Goal: Information Seeking & Learning: Learn about a topic

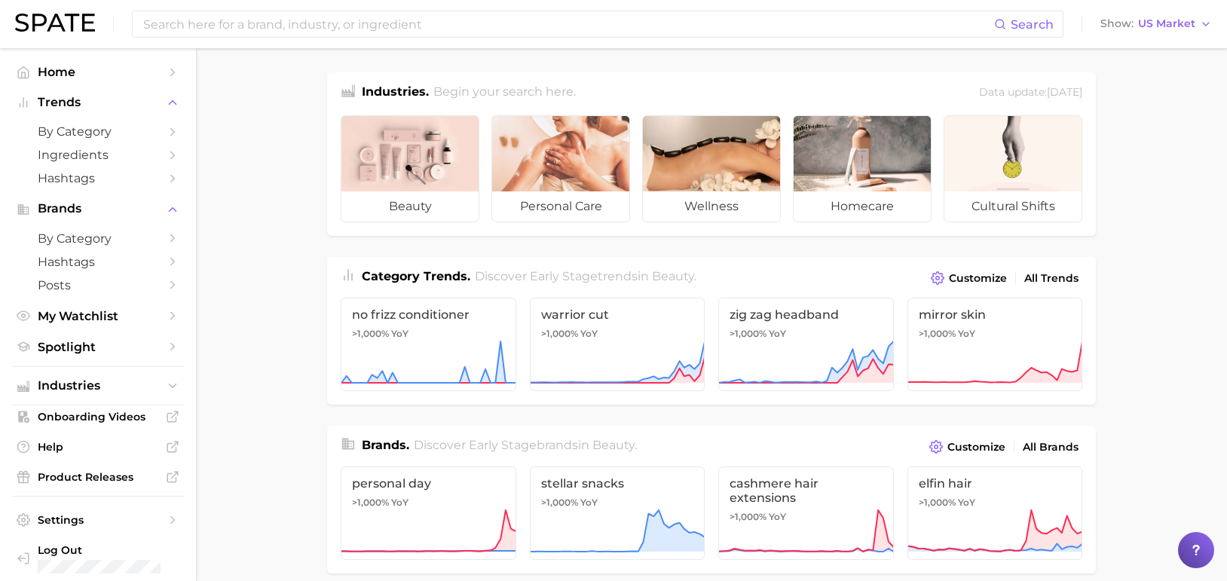
click at [352, 40] on div "Search Show US Market" at bounding box center [613, 24] width 1197 height 48
click at [339, 33] on input at bounding box center [568, 24] width 853 height 26
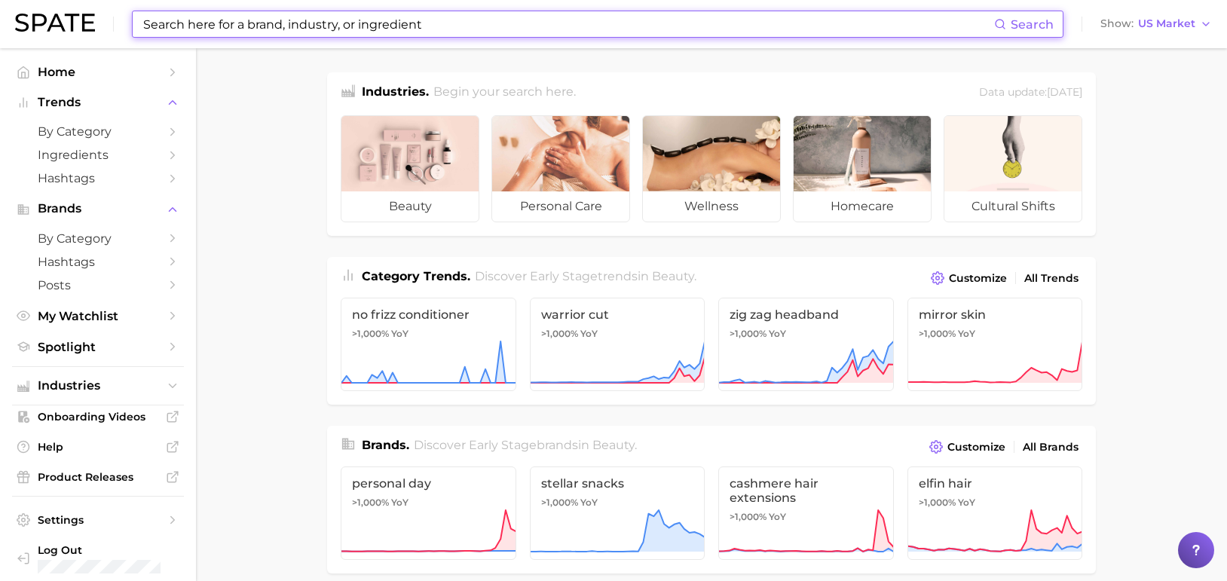
type input "ㄴ"
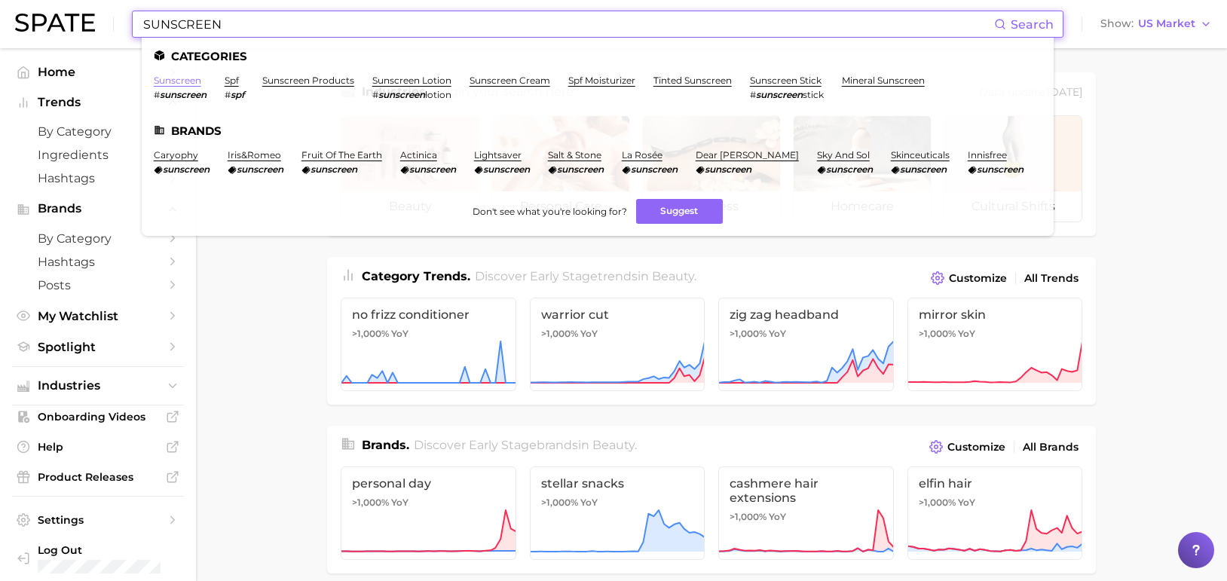
type input "SUNSCREEN"
click at [176, 82] on link "sunscreen" at bounding box center [177, 80] width 47 height 11
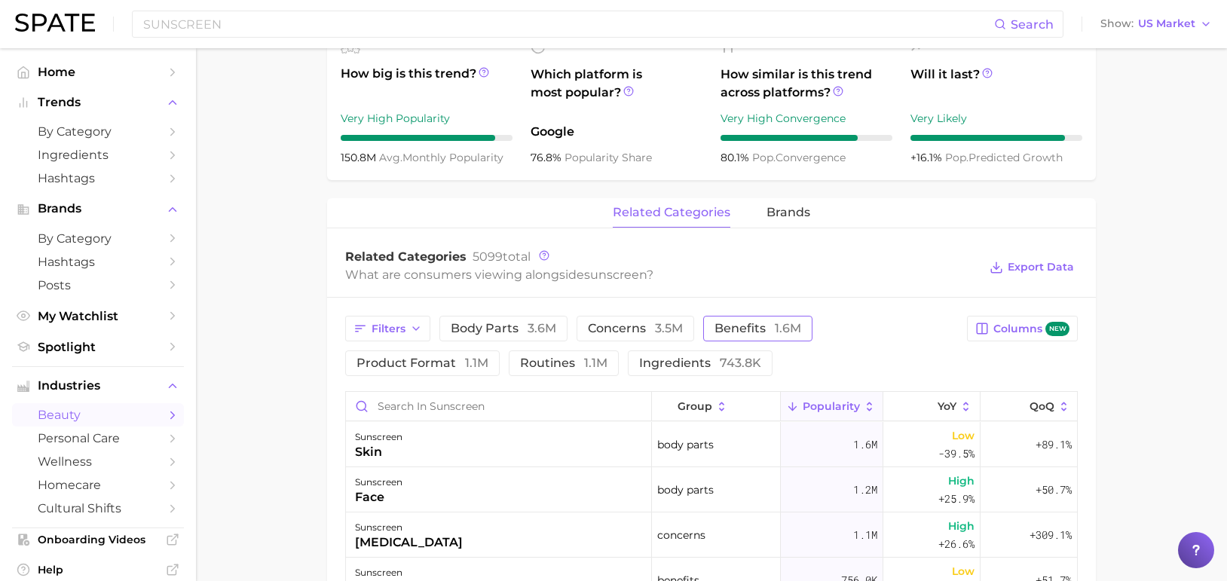
scroll to position [679, 0]
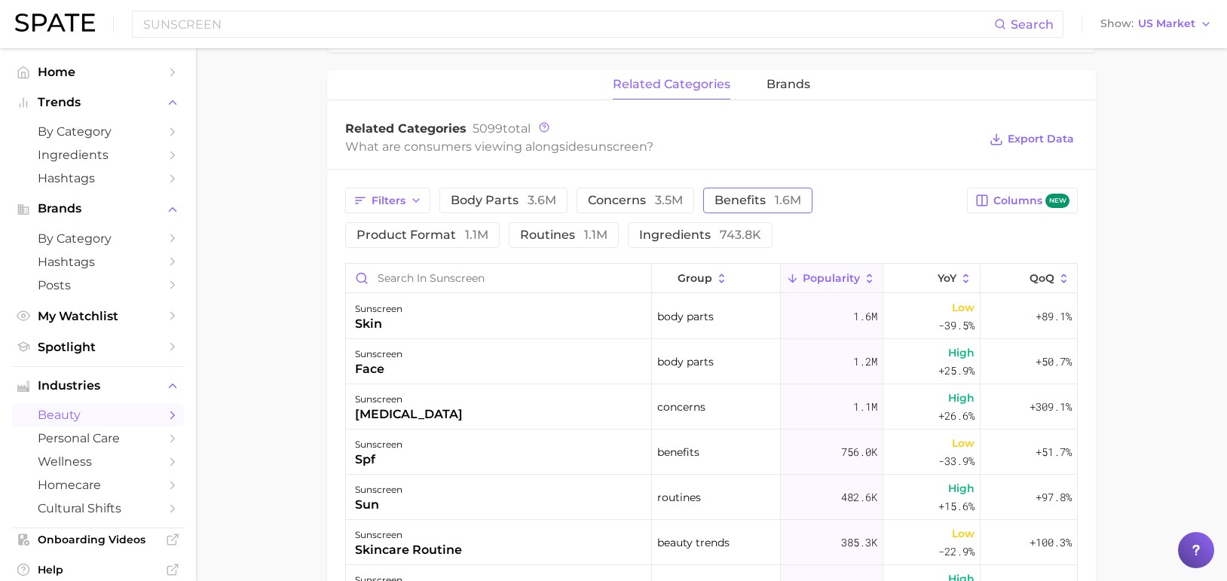
click at [761, 208] on button "benefits 1.6m" at bounding box center [757, 201] width 109 height 26
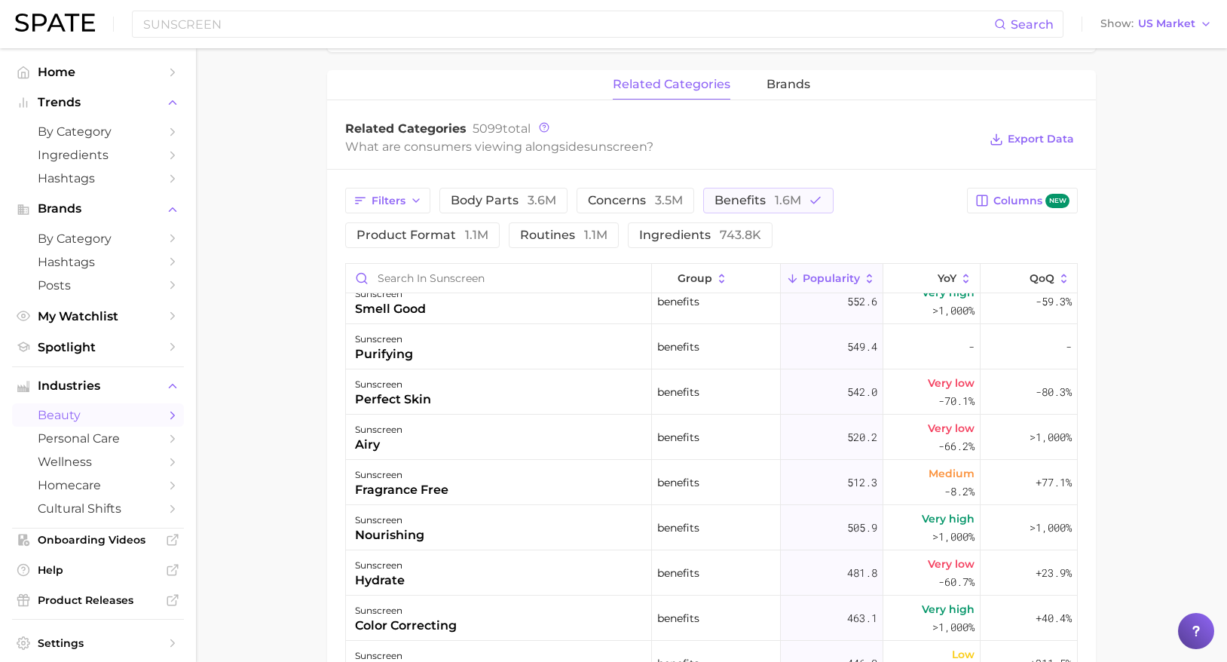
scroll to position [5051, 0]
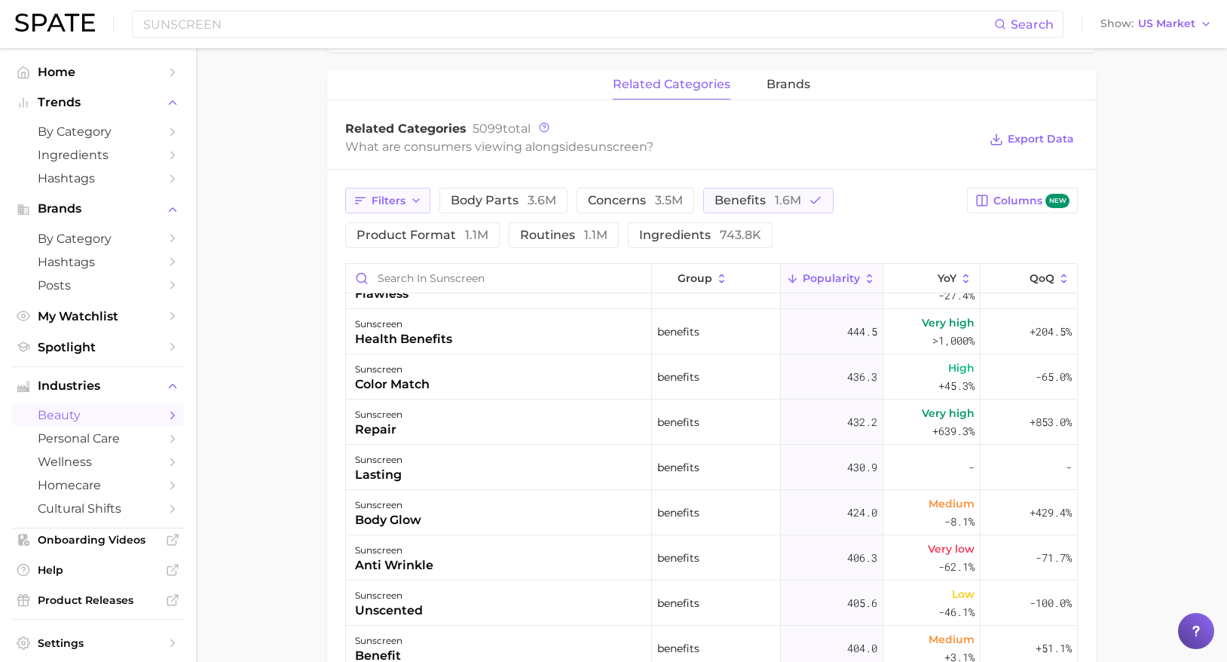
click at [374, 203] on span "Filters" at bounding box center [389, 201] width 34 height 13
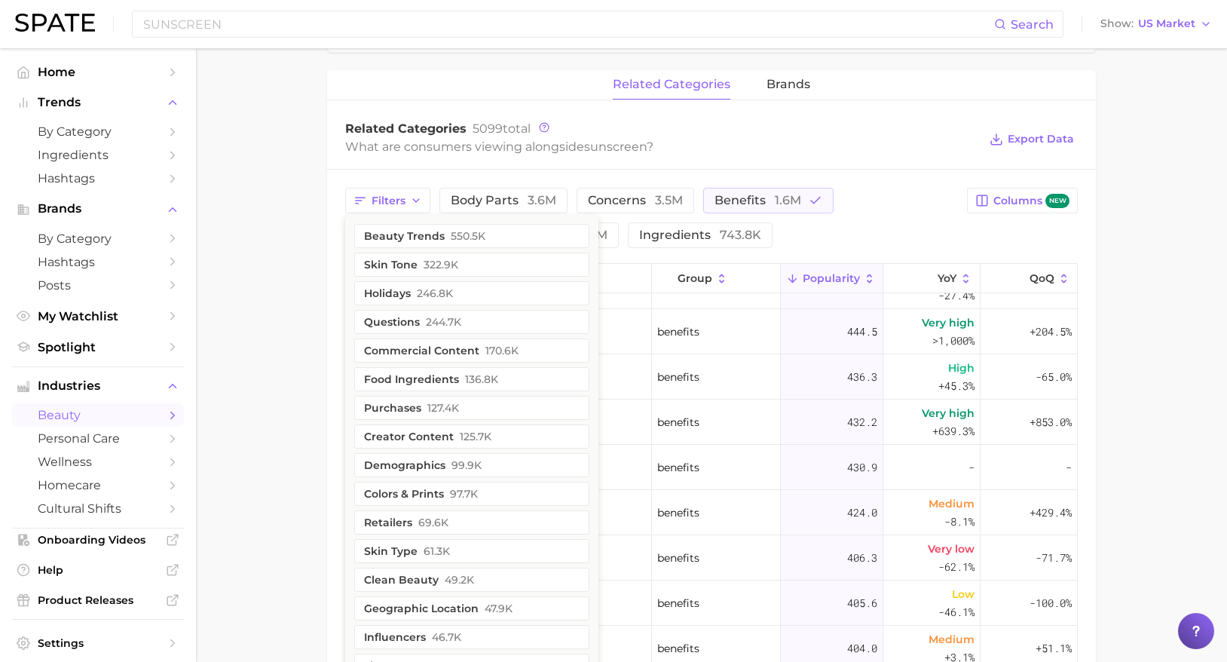
scroll to position [663, 0]
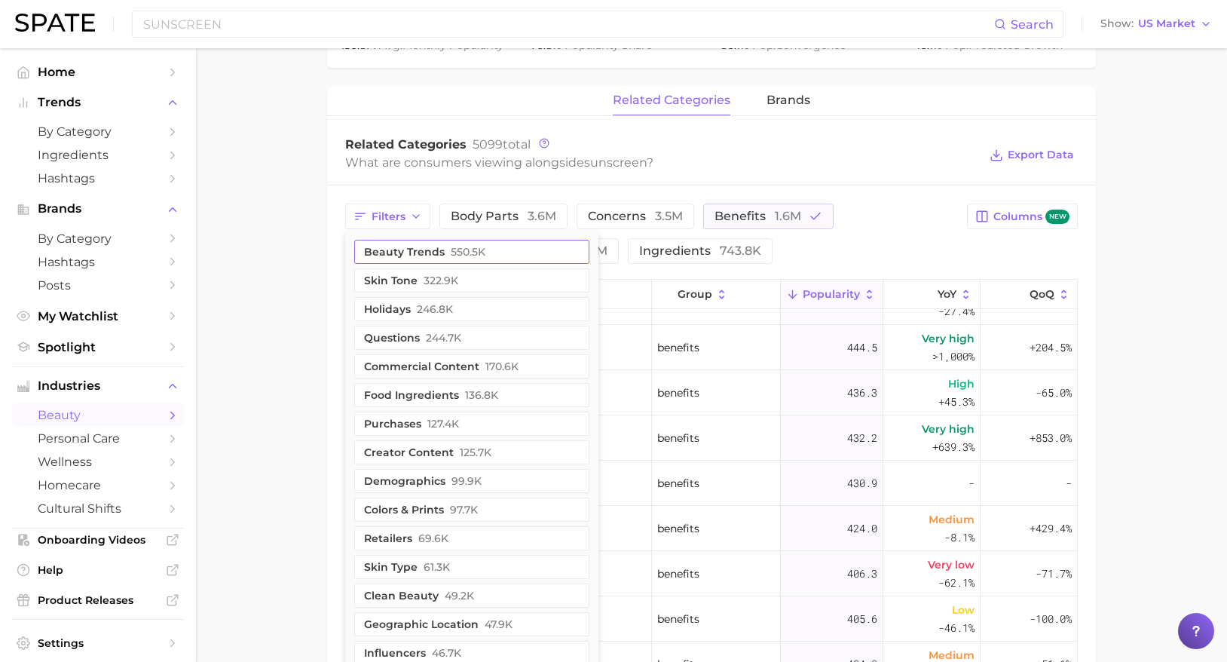
click at [453, 256] on span "550.5k" at bounding box center [468, 252] width 35 height 12
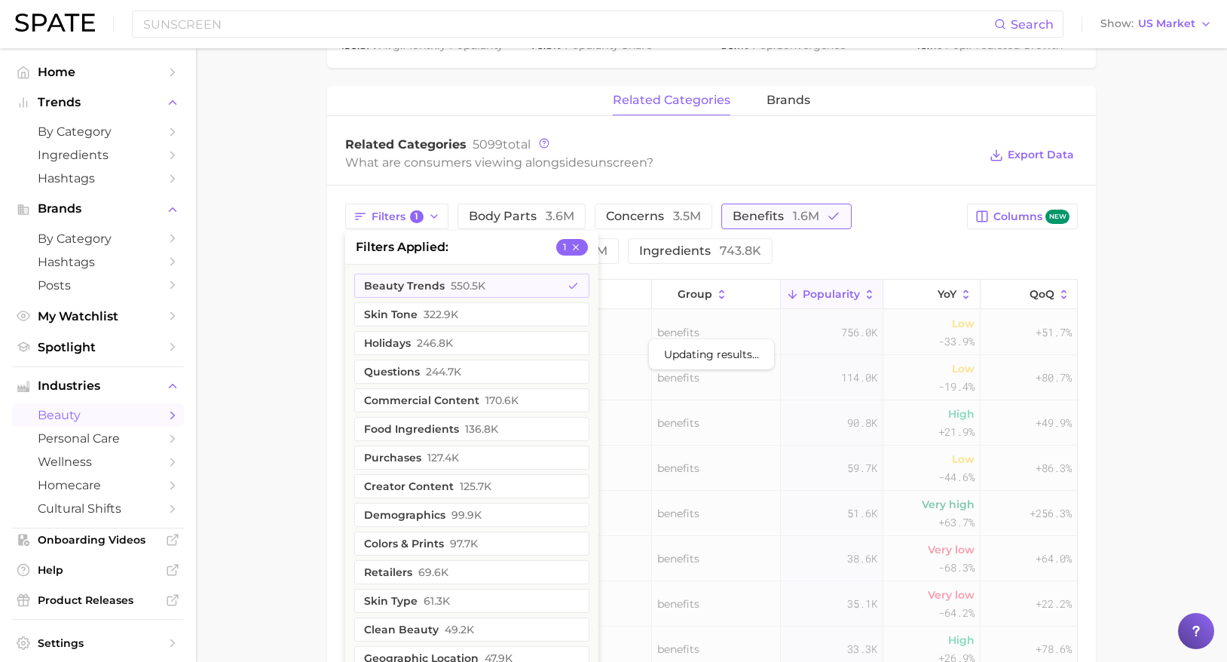
click at [800, 222] on span "1.6m" at bounding box center [806, 216] width 26 height 14
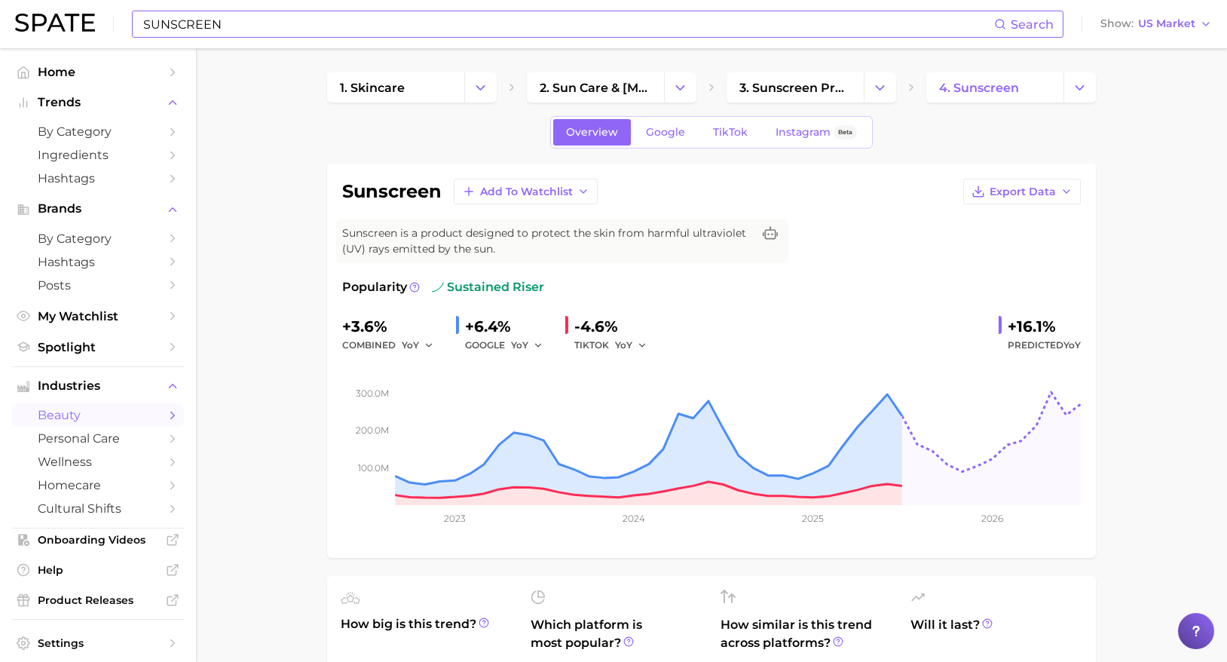
click at [470, 22] on input "SUNSCREEN" at bounding box center [568, 24] width 853 height 26
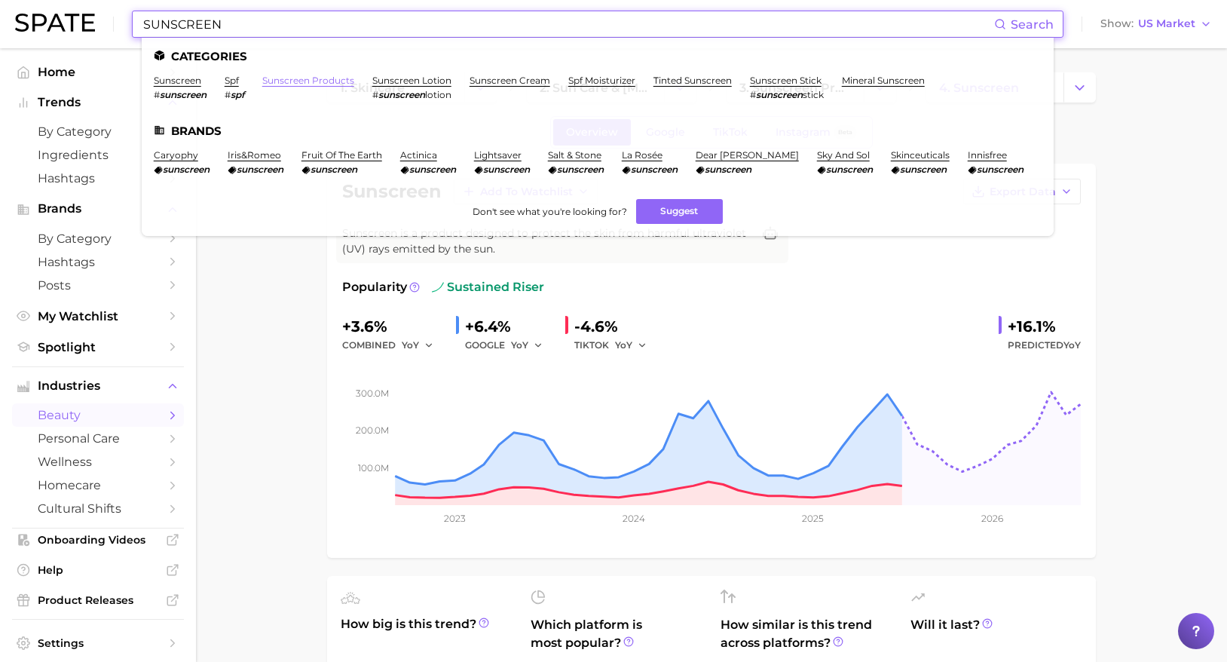
click at [332, 75] on link "sunscreen products" at bounding box center [308, 80] width 92 height 11
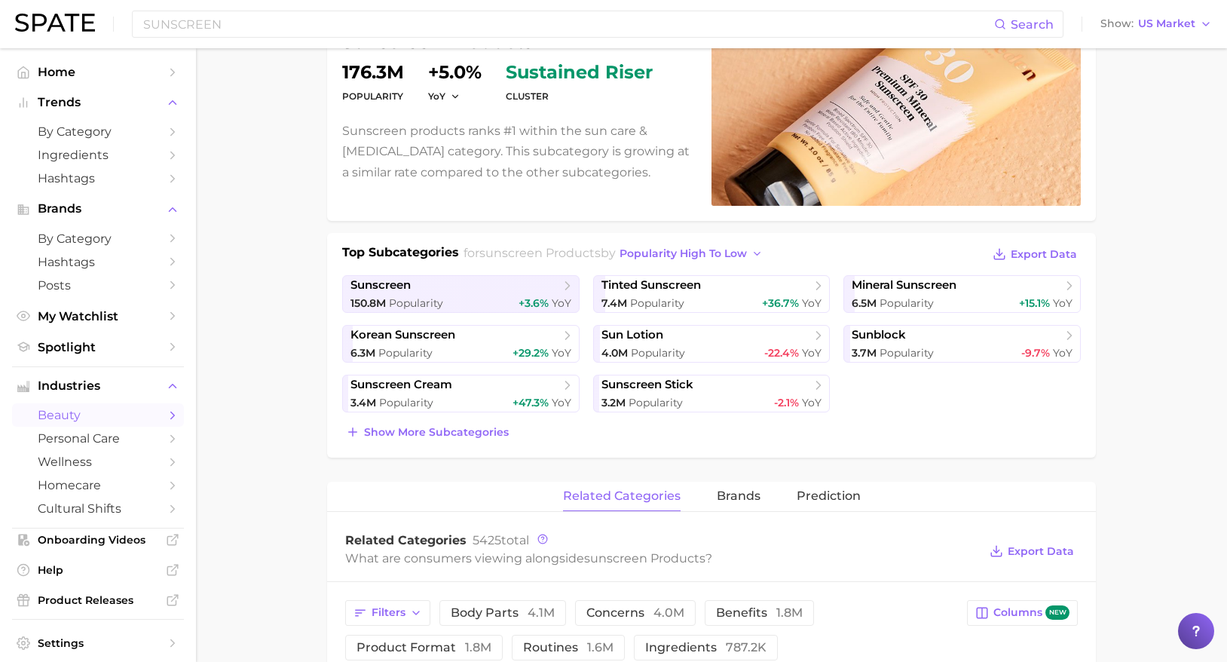
scroll to position [377, 0]
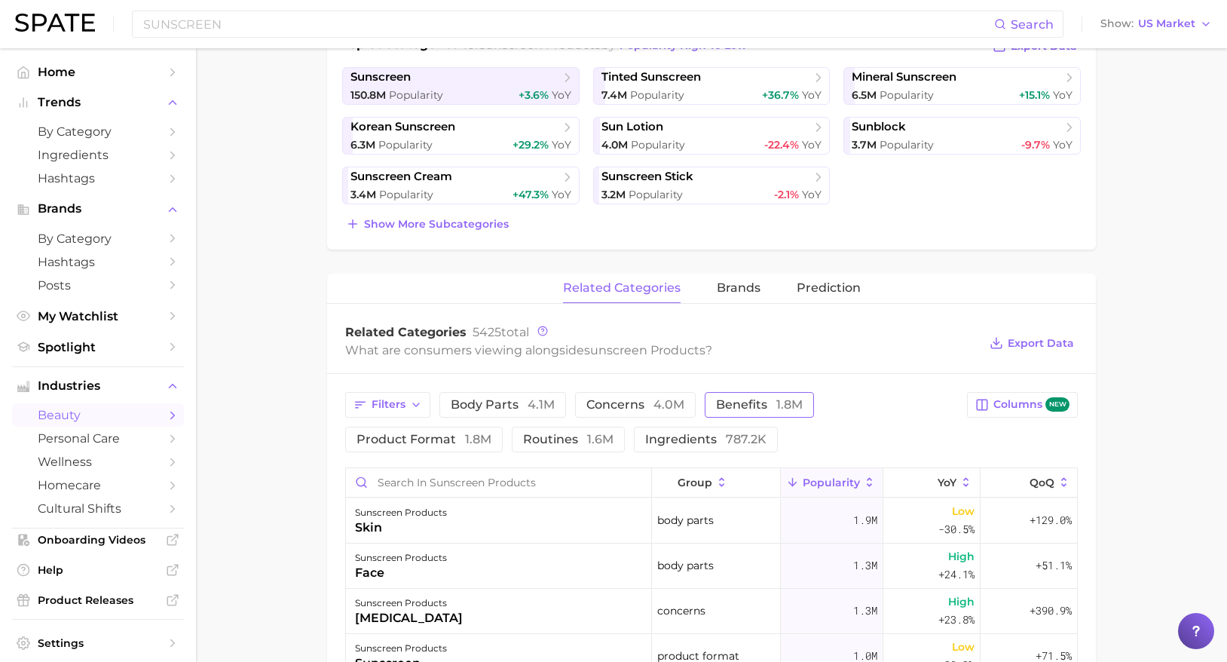
click at [772, 406] on span "benefits 1.8m" at bounding box center [759, 405] width 87 height 12
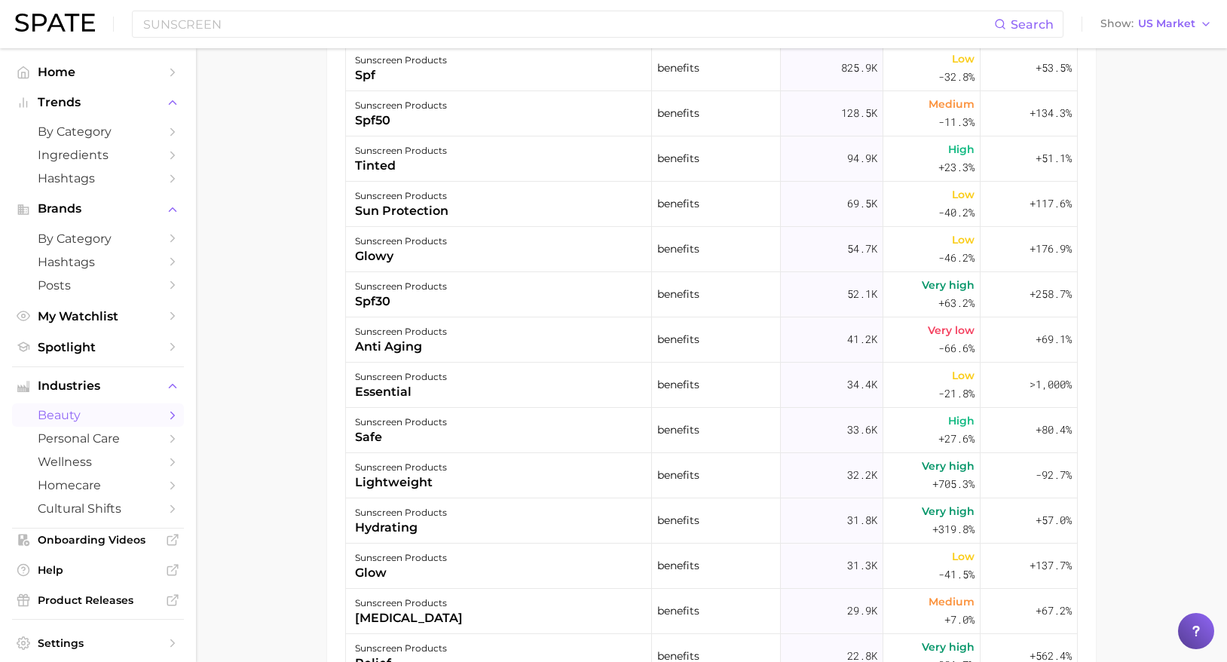
scroll to position [302, 0]
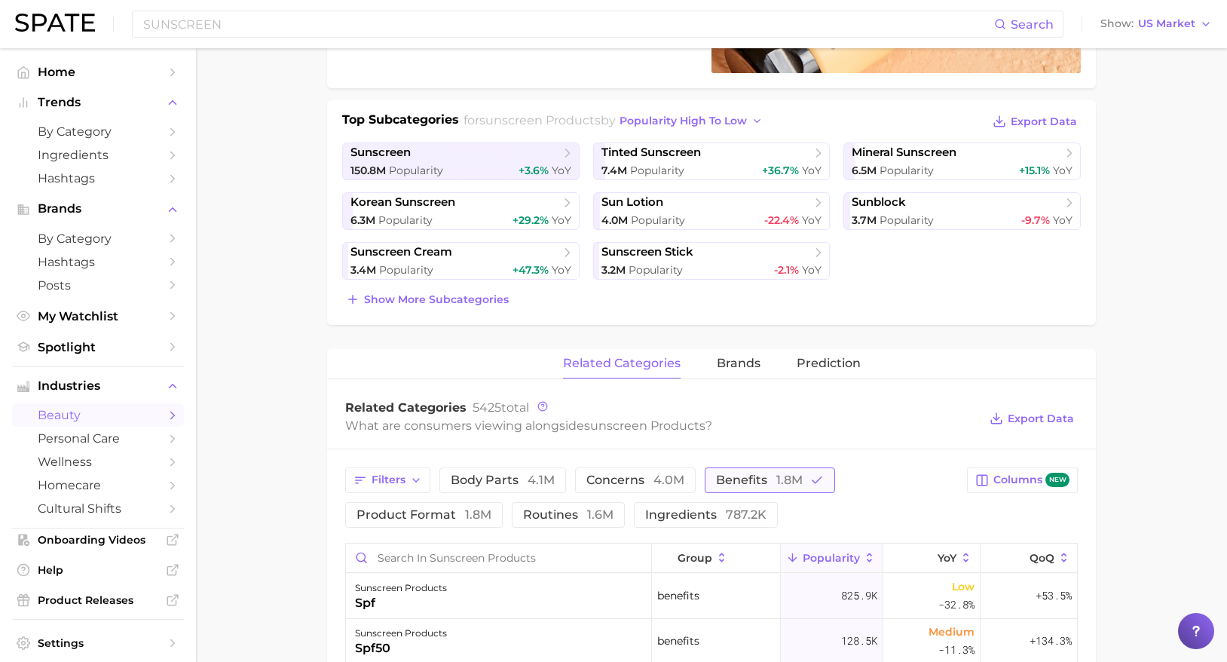
click at [734, 476] on span "benefits 1.8m" at bounding box center [759, 480] width 87 height 12
click at [424, 506] on button "product format 1.8m" at bounding box center [424, 515] width 158 height 26
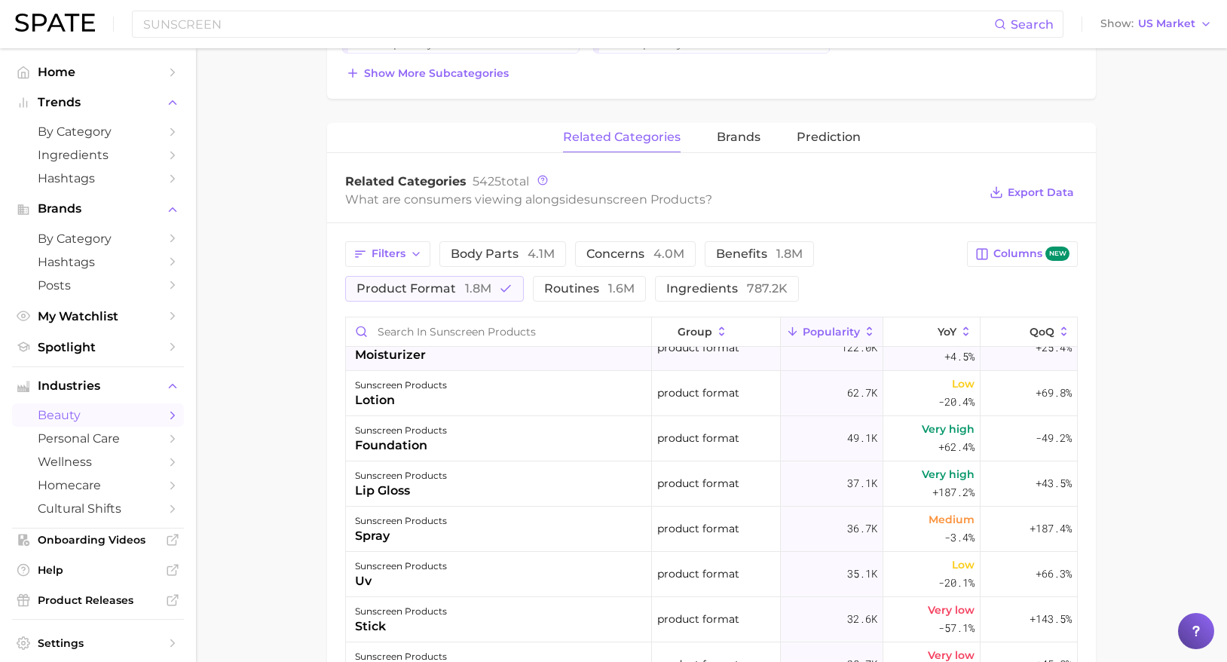
scroll to position [151, 0]
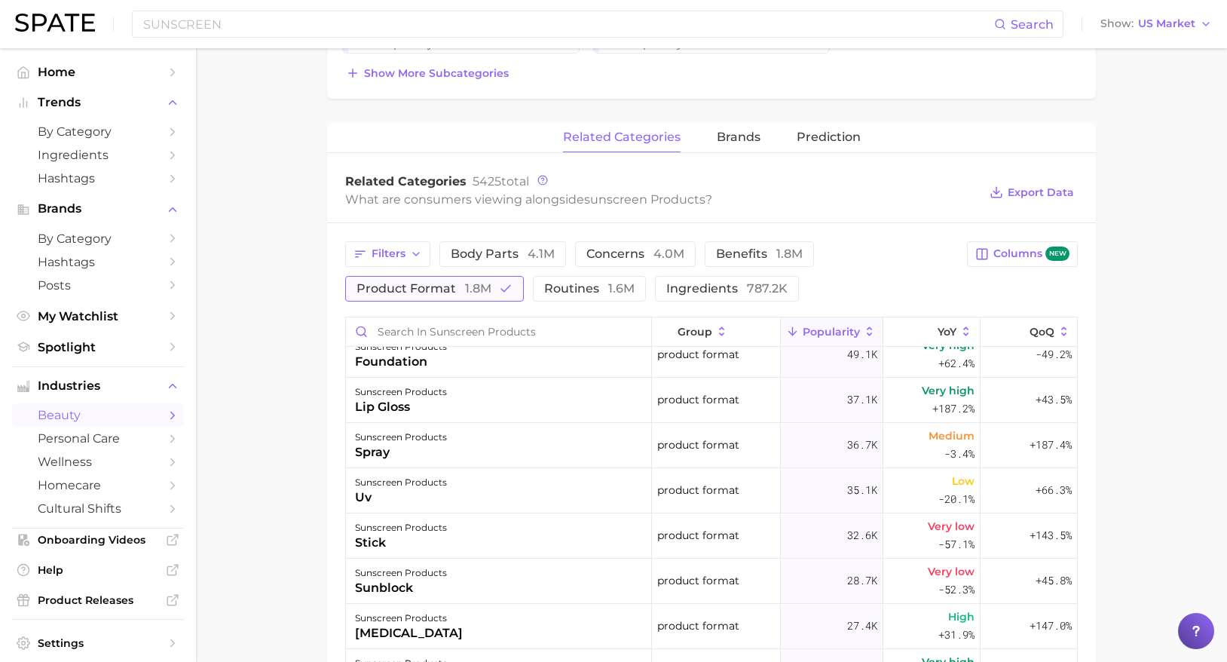
click at [432, 295] on span "product format 1.8m" at bounding box center [424, 289] width 135 height 12
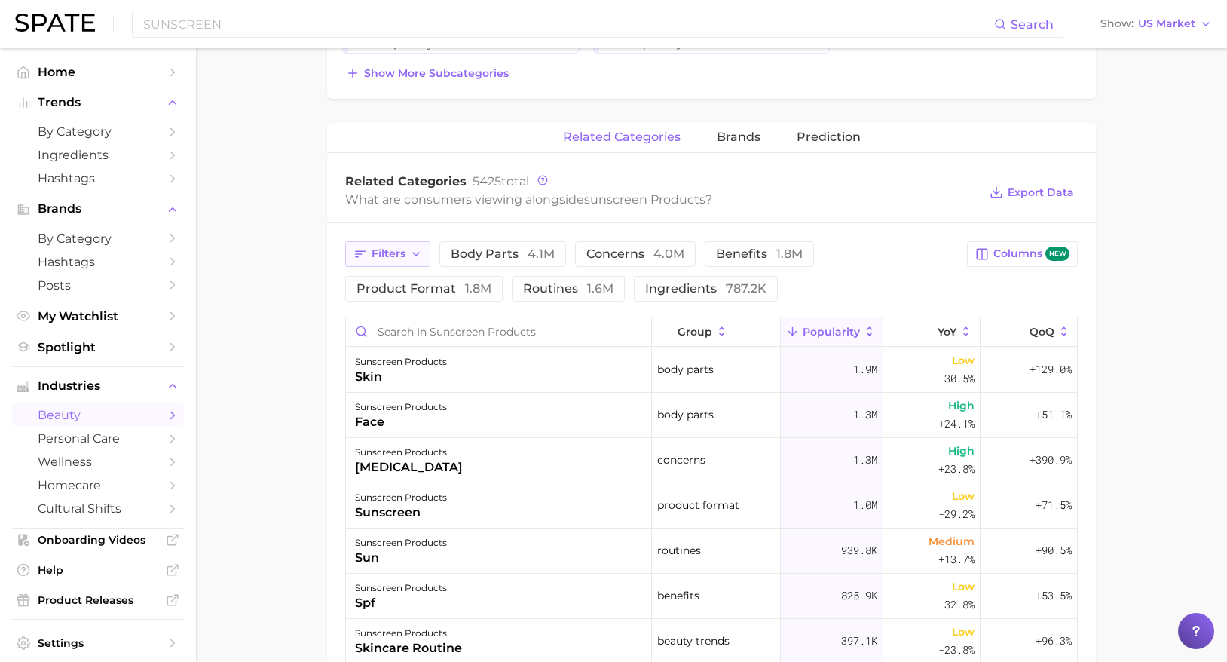
click at [372, 243] on button "Filters" at bounding box center [387, 254] width 85 height 26
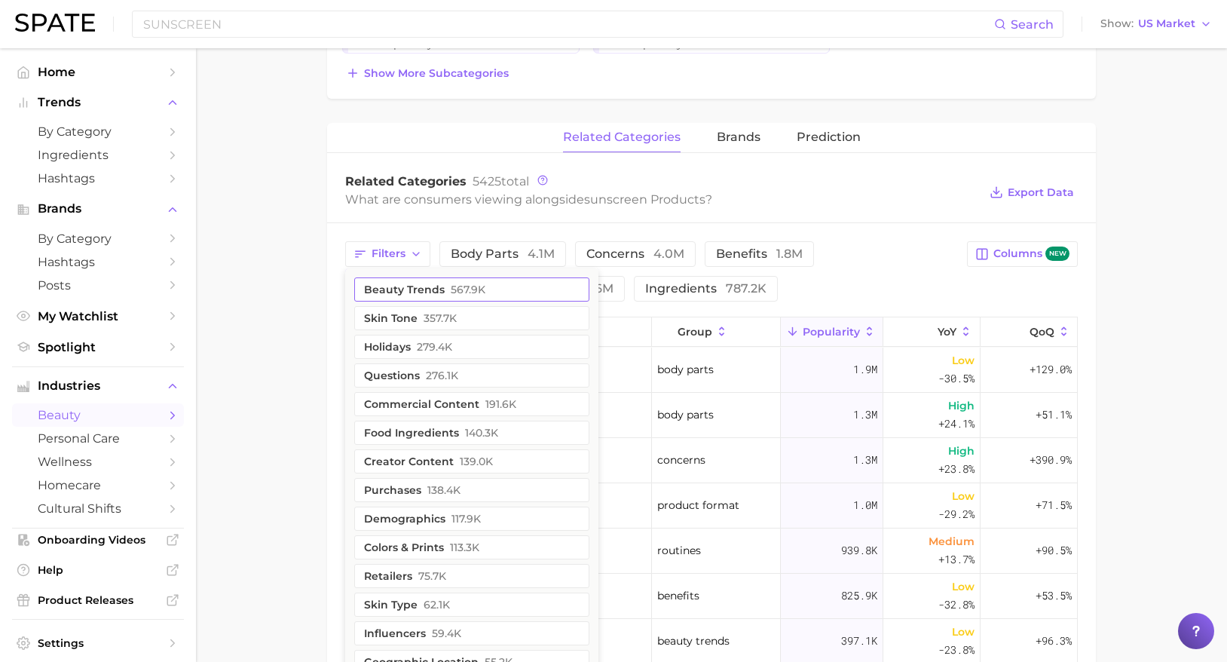
click at [408, 283] on button "beauty trends 567.9k" at bounding box center [471, 289] width 235 height 24
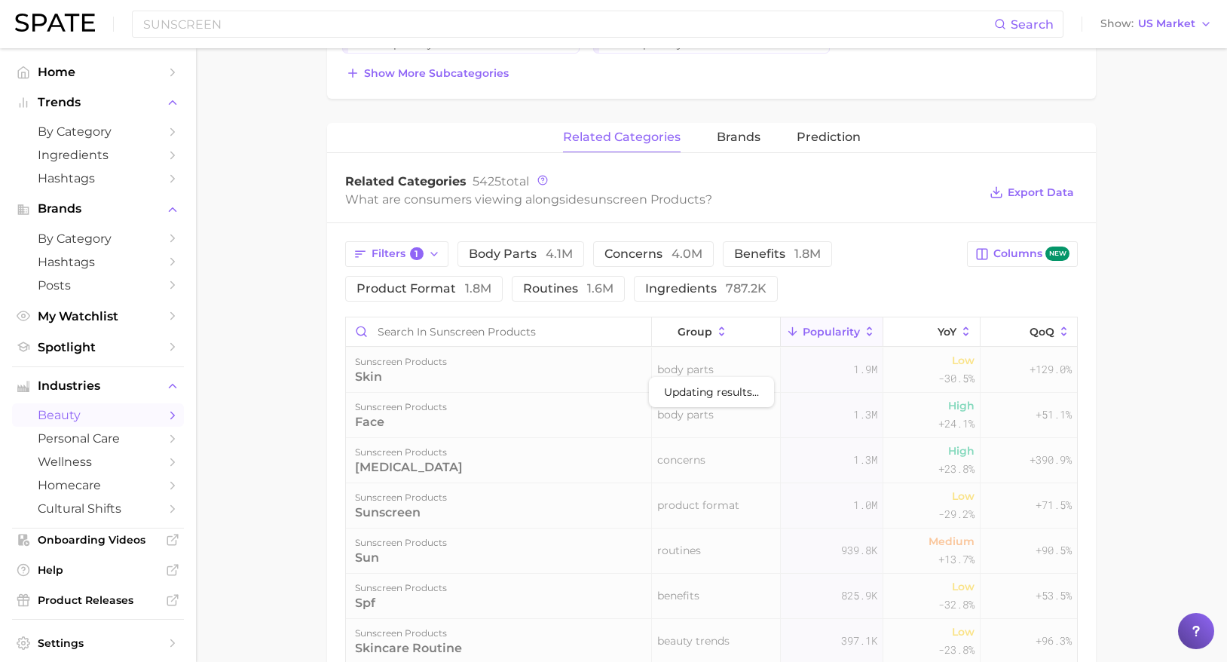
click at [863, 192] on div "What are consumers viewing alongside sunscreen products ?" at bounding box center [661, 199] width 633 height 20
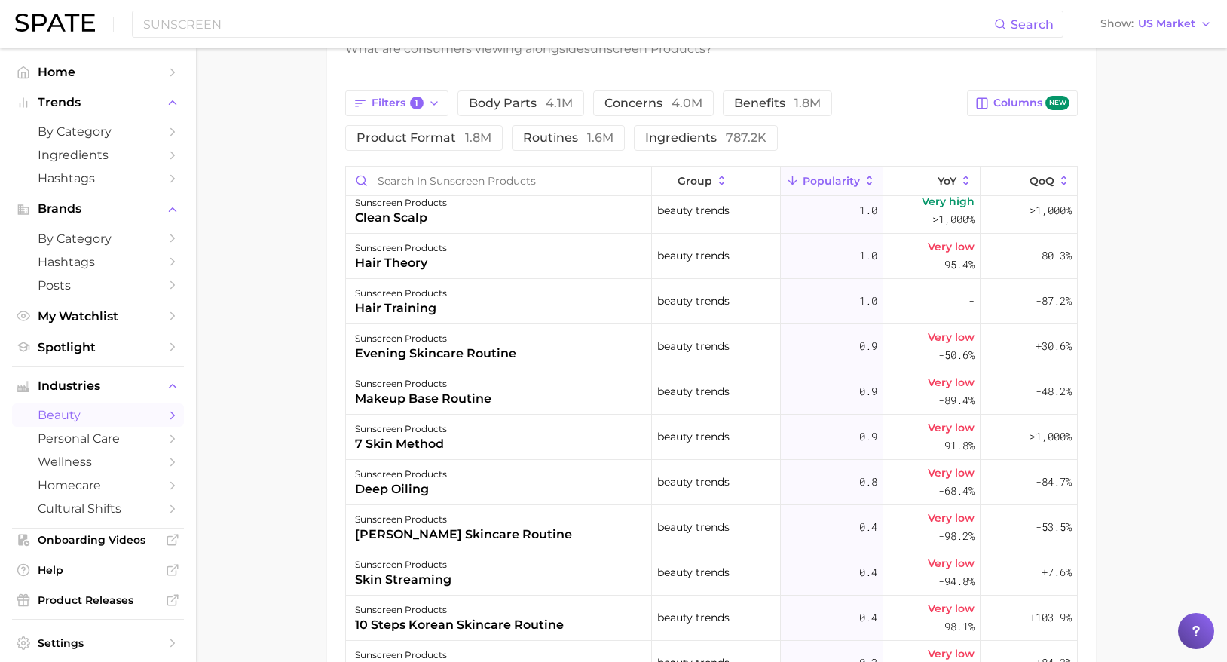
scroll to position [2865, 0]
